Goal: Register for event/course

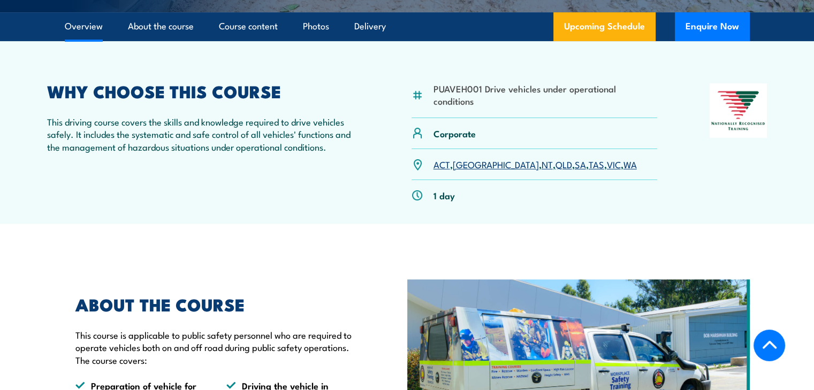
scroll to position [319, 0]
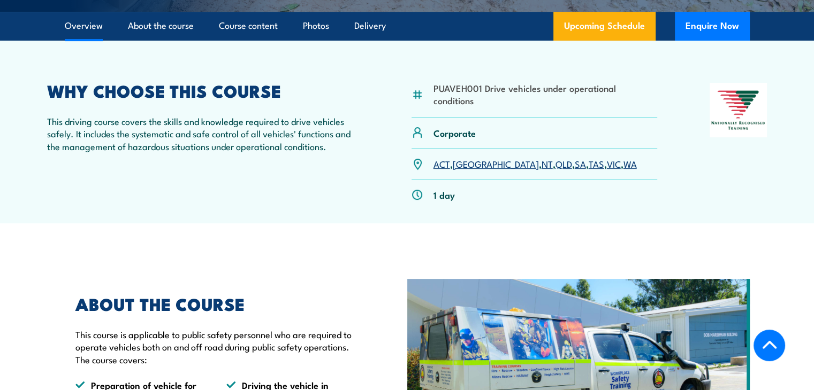
click at [623, 170] on link "WA" at bounding box center [629, 163] width 13 height 13
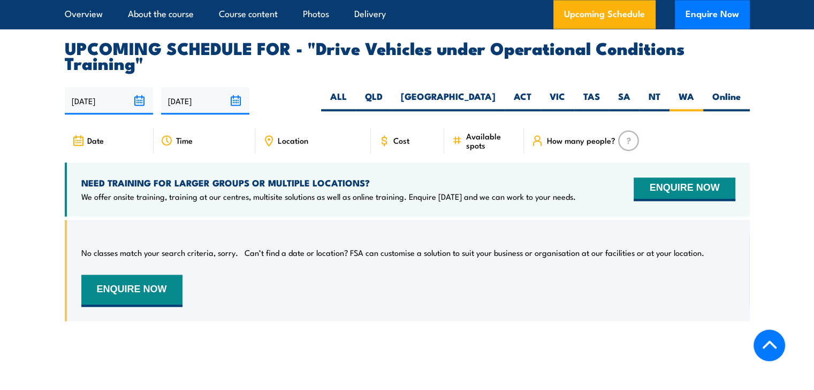
scroll to position [1595, 0]
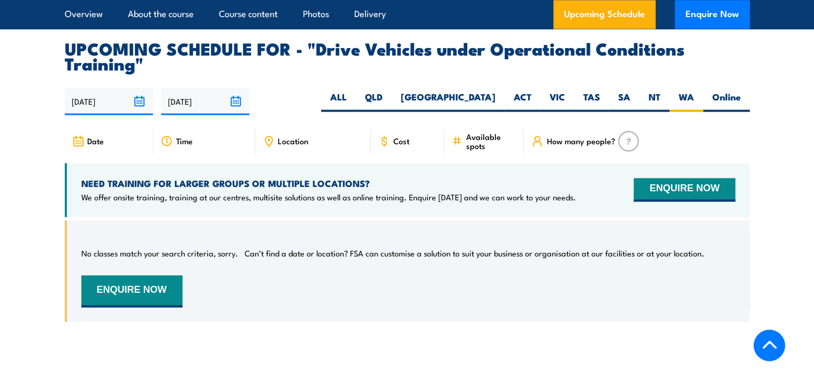
click at [138, 108] on input "27/08/2025" at bounding box center [109, 101] width 88 height 27
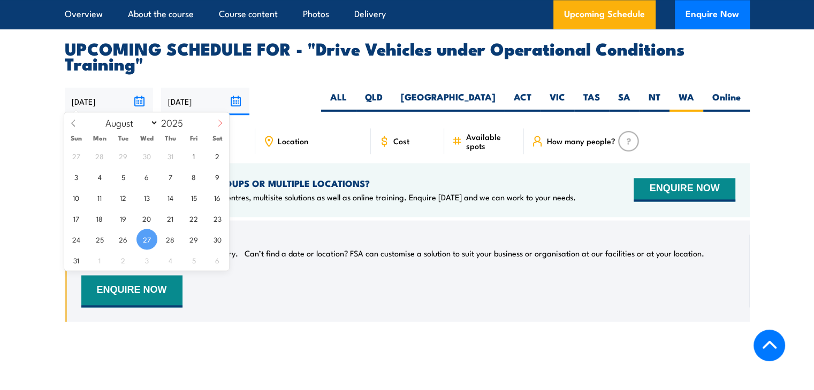
click at [225, 126] on span at bounding box center [220, 126] width 18 height 29
select select "8"
click at [180, 154] on span "4" at bounding box center [170, 155] width 21 height 21
type input "[DATE]"
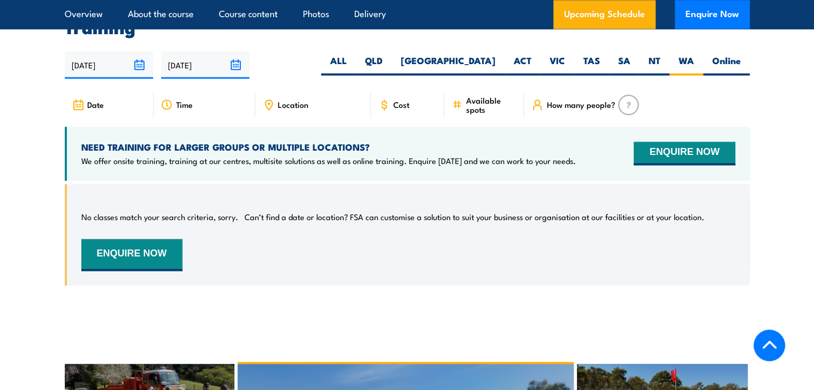
click at [240, 67] on input "23/02/2026" at bounding box center [205, 64] width 88 height 27
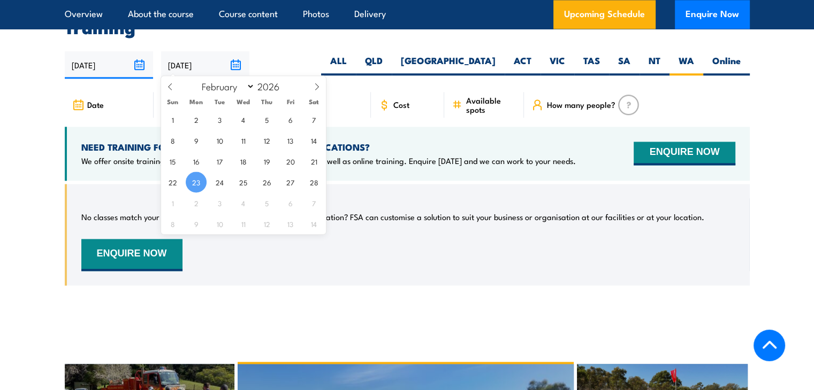
click at [180, 94] on div "January February March April May June July August September October November De…" at bounding box center [243, 85] width 165 height 18
click at [169, 85] on icon at bounding box center [169, 86] width 7 height 7
select select "0"
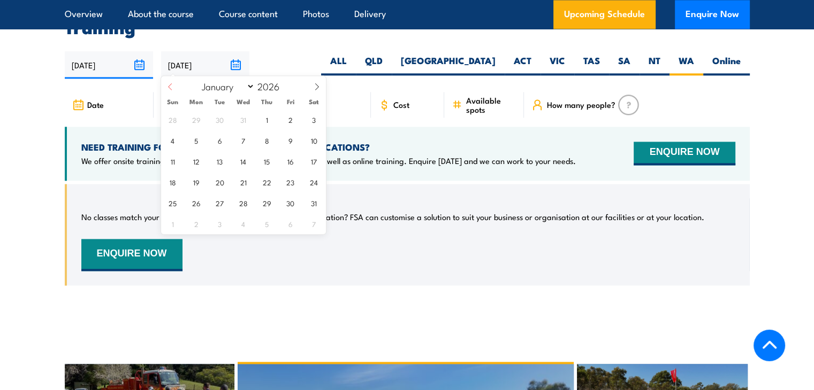
click at [169, 85] on icon at bounding box center [169, 86] width 7 height 7
type input "2025"
click at [169, 85] on icon at bounding box center [169, 86] width 7 height 7
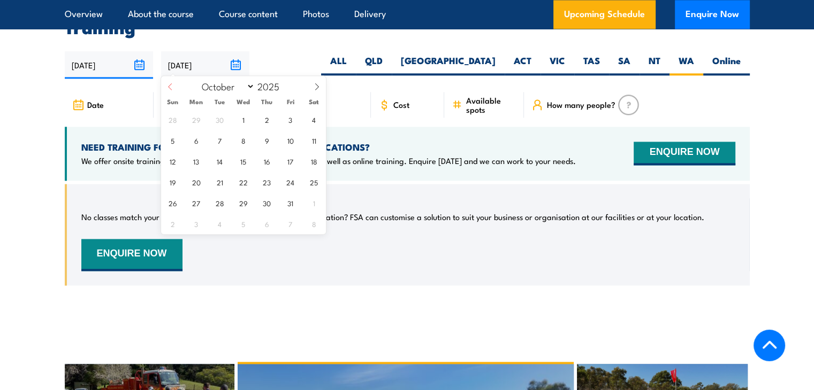
select select "8"
click at [286, 124] on span "5" at bounding box center [290, 119] width 21 height 21
type input "[DATE]"
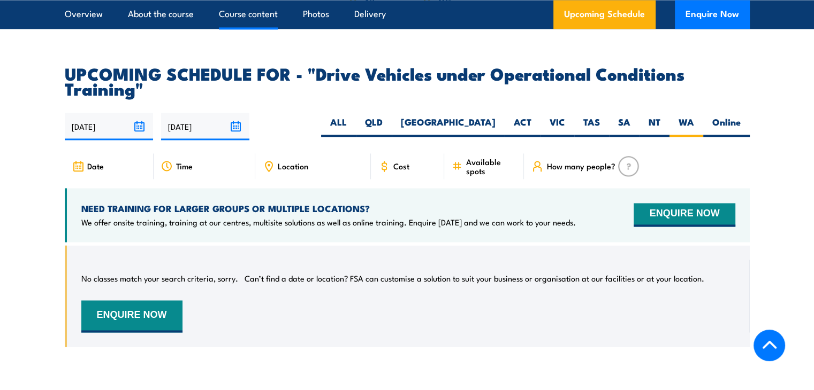
scroll to position [1565, 0]
